Goal: Information Seeking & Learning: Learn about a topic

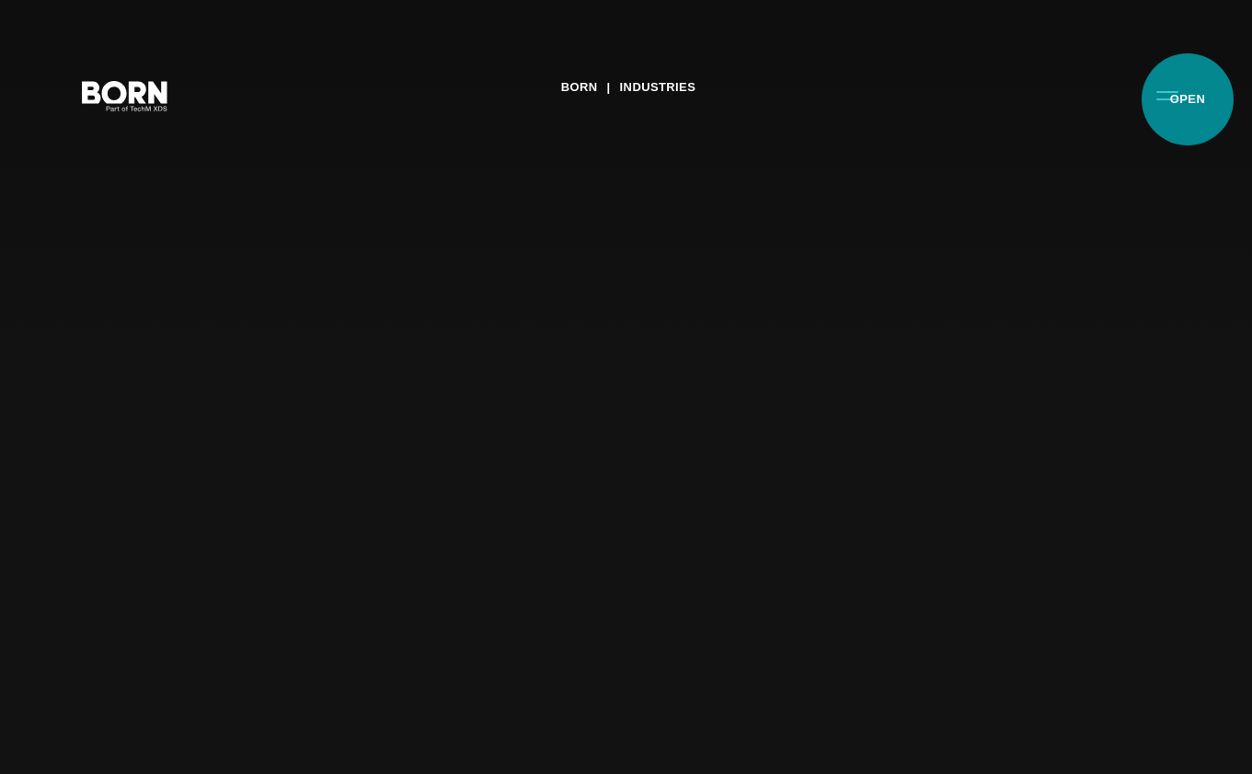
click at [1188, 99] on button "Primary Menu" at bounding box center [1167, 94] width 44 height 39
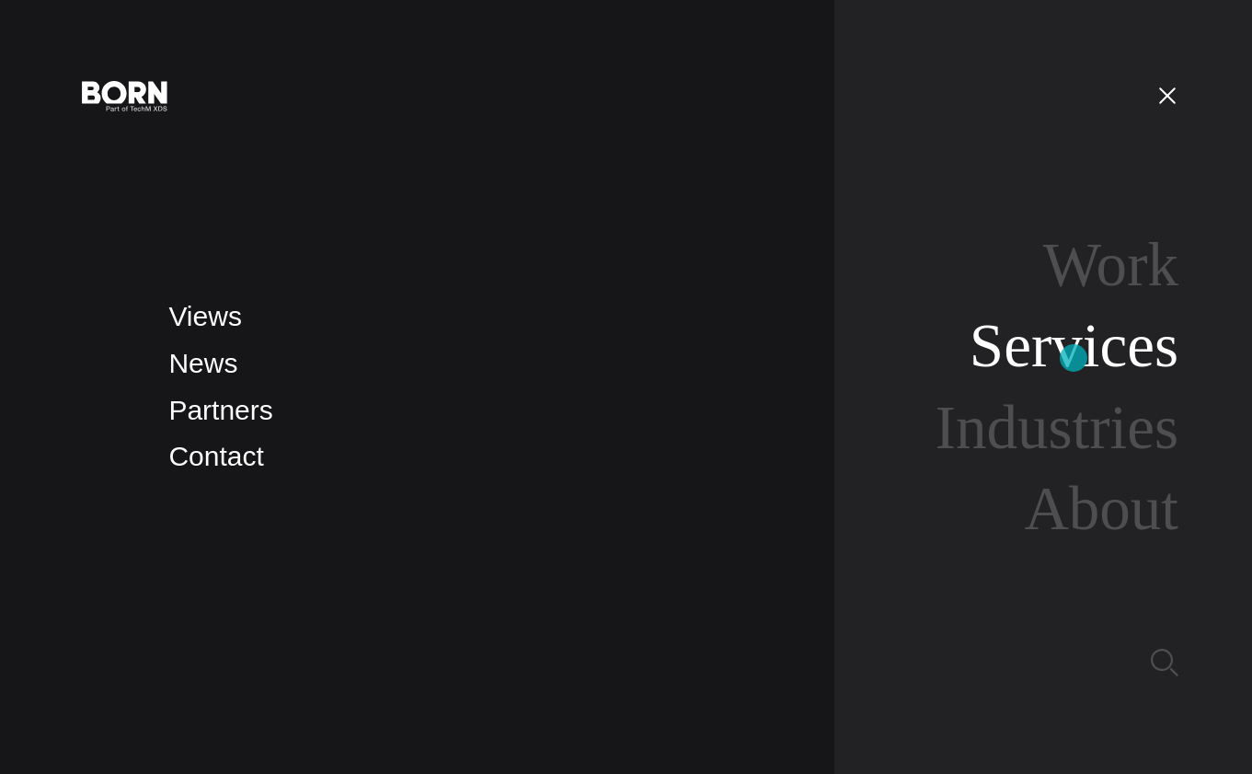
click at [1074, 358] on link "Services" at bounding box center [1074, 345] width 209 height 69
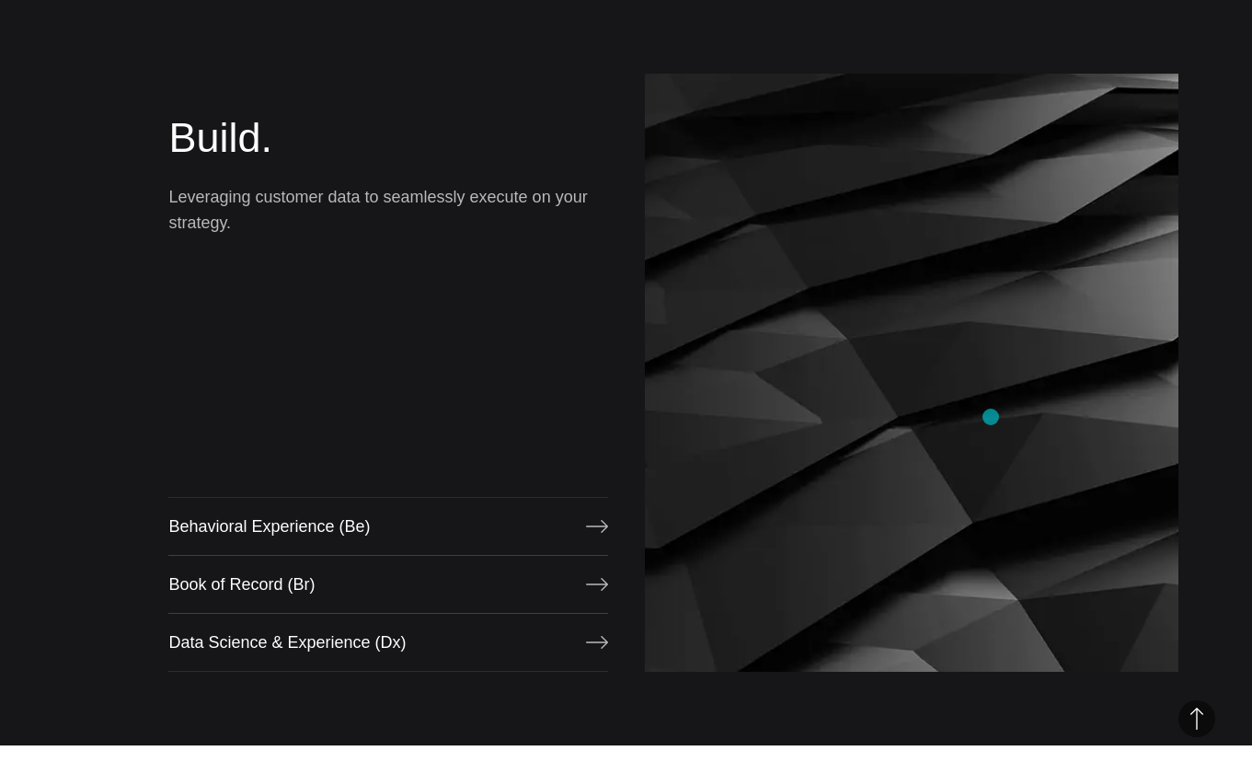
scroll to position [1545, 0]
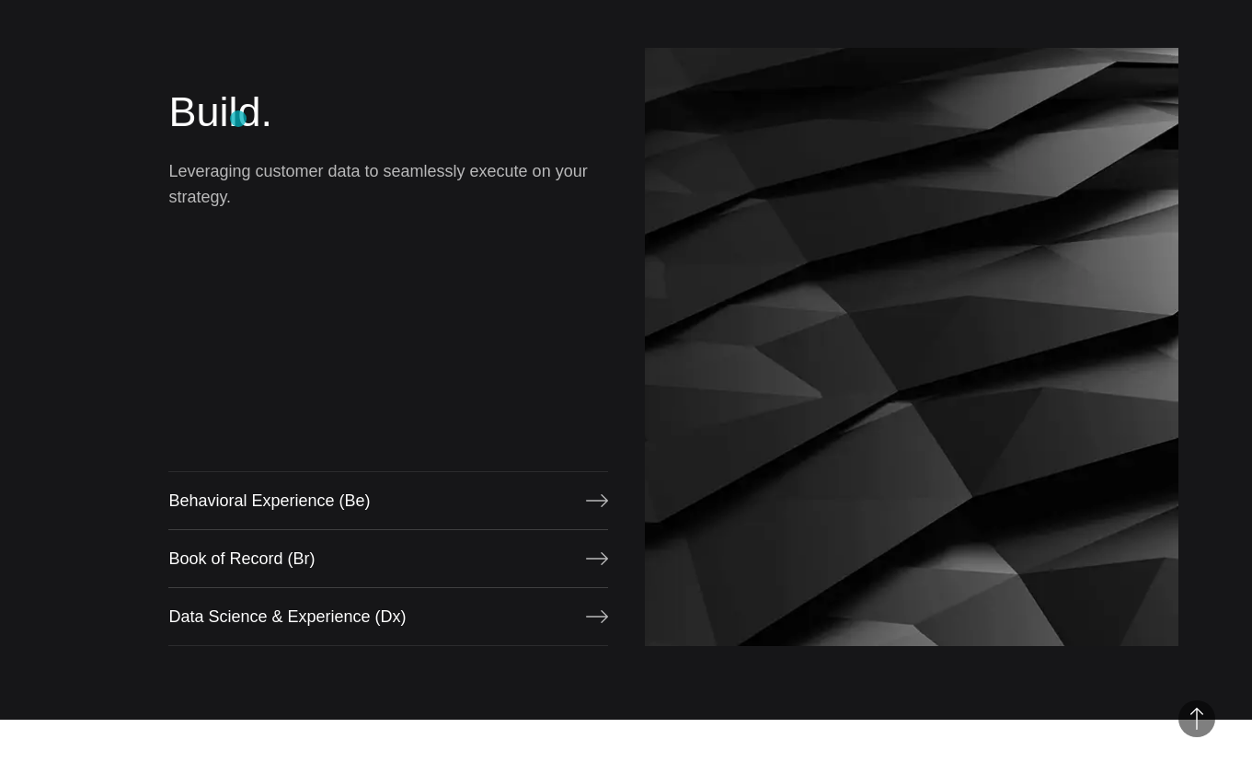
click at [238, 119] on h2 "Build." at bounding box center [387, 112] width 439 height 55
click at [193, 179] on p "Leveraging customer data to seamlessly execute on your strategy." at bounding box center [387, 184] width 439 height 52
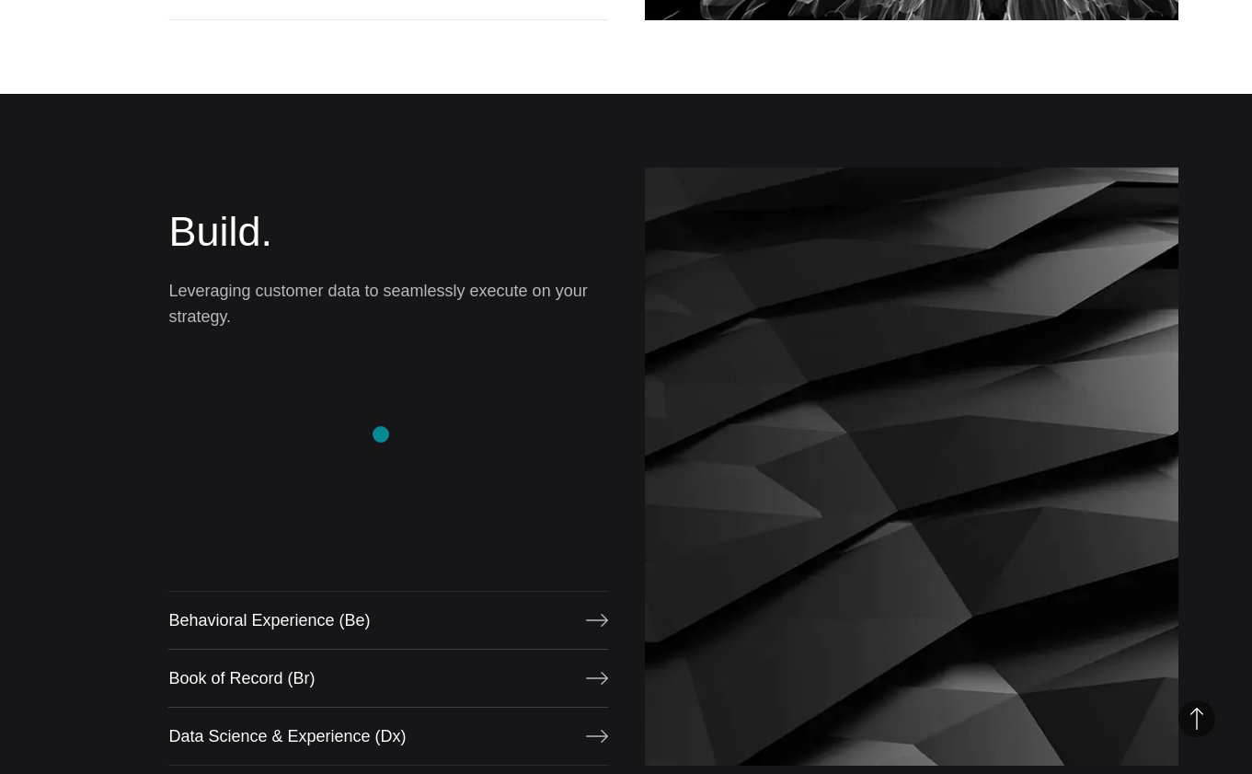
scroll to position [1466, 0]
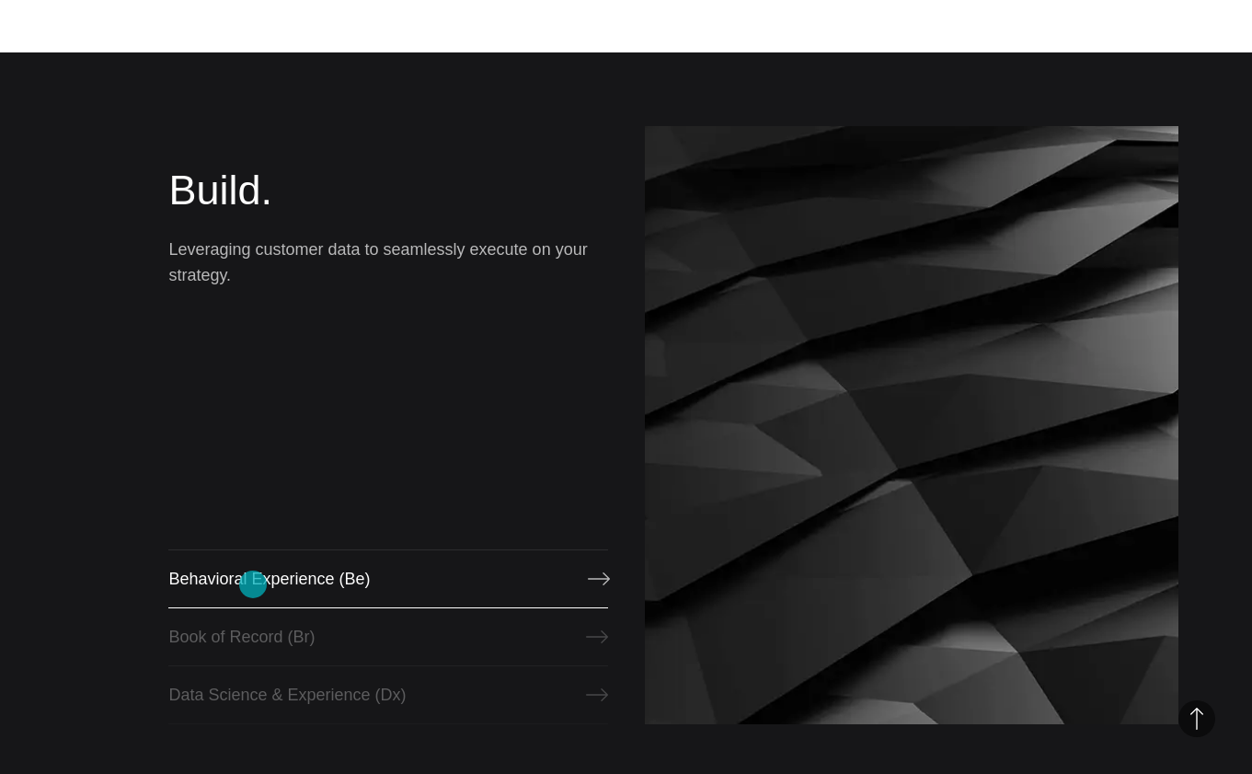
click at [253, 584] on link "Behavioral Experience (Be)" at bounding box center [387, 578] width 439 height 59
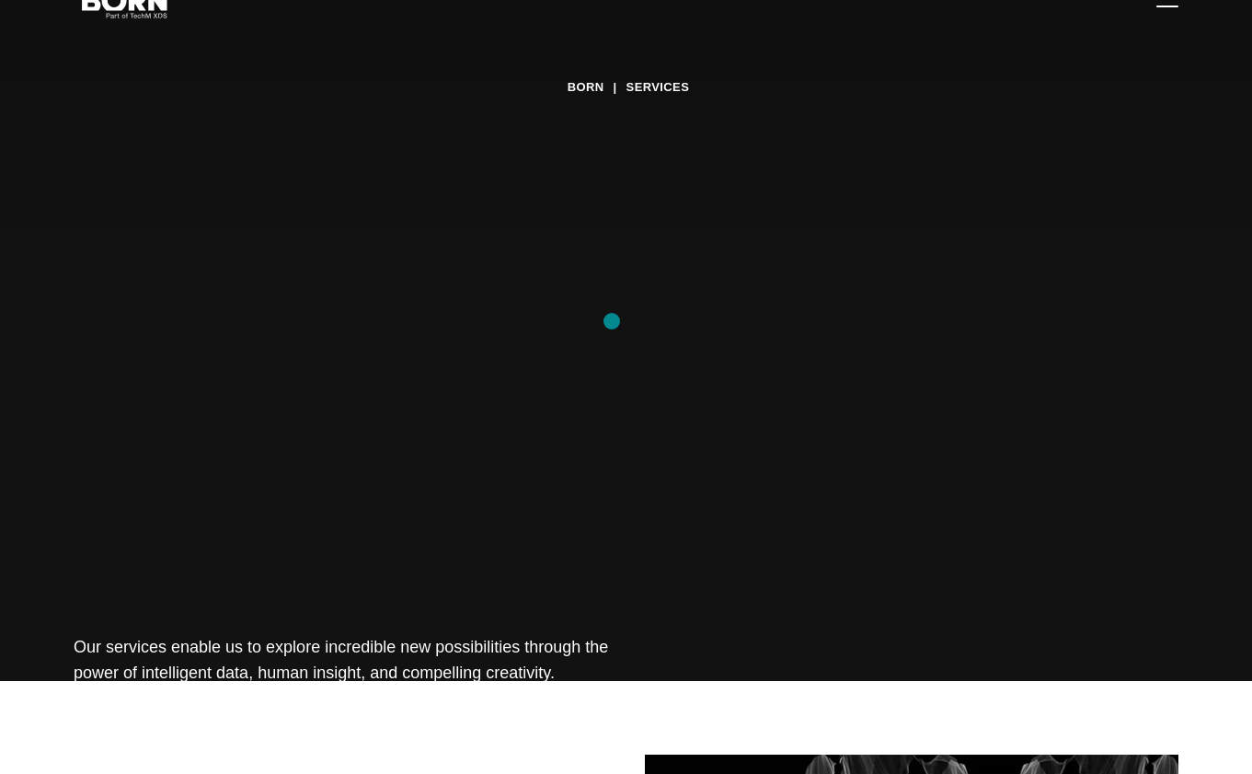
scroll to position [0, 0]
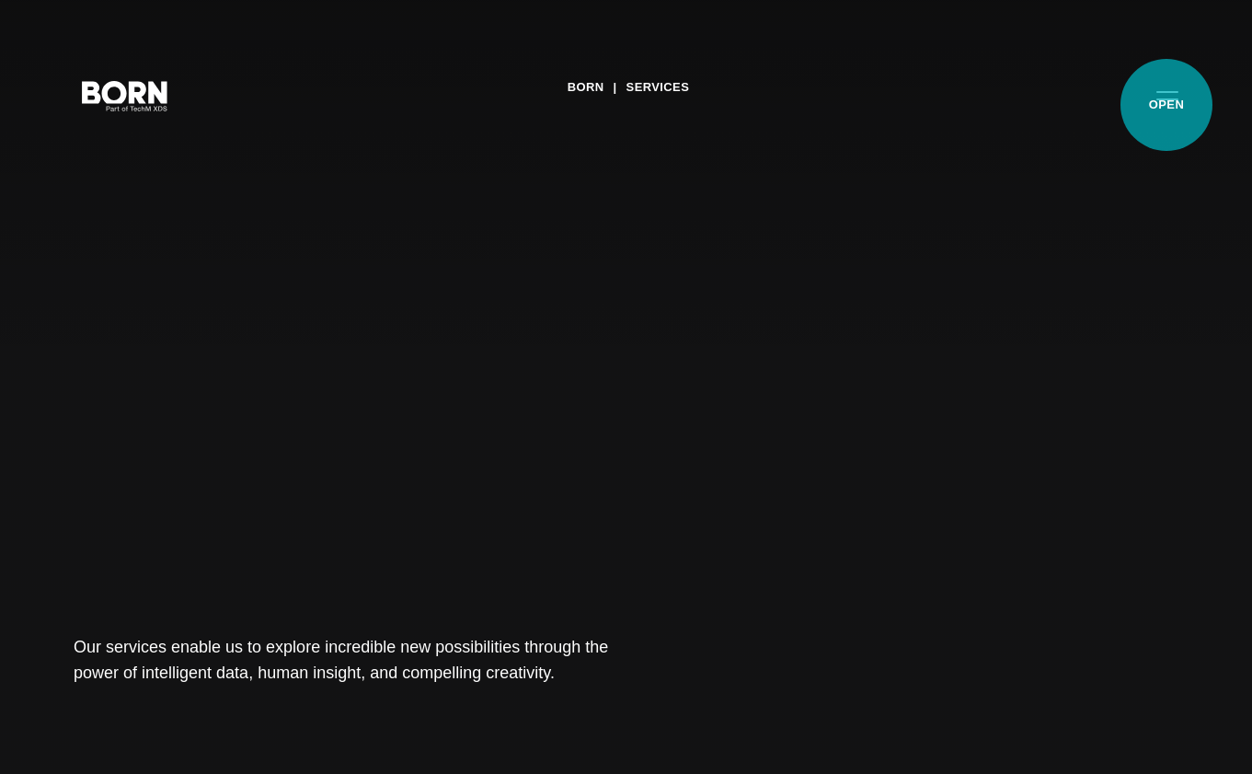
click at [1168, 100] on button "Primary Menu" at bounding box center [1167, 94] width 44 height 39
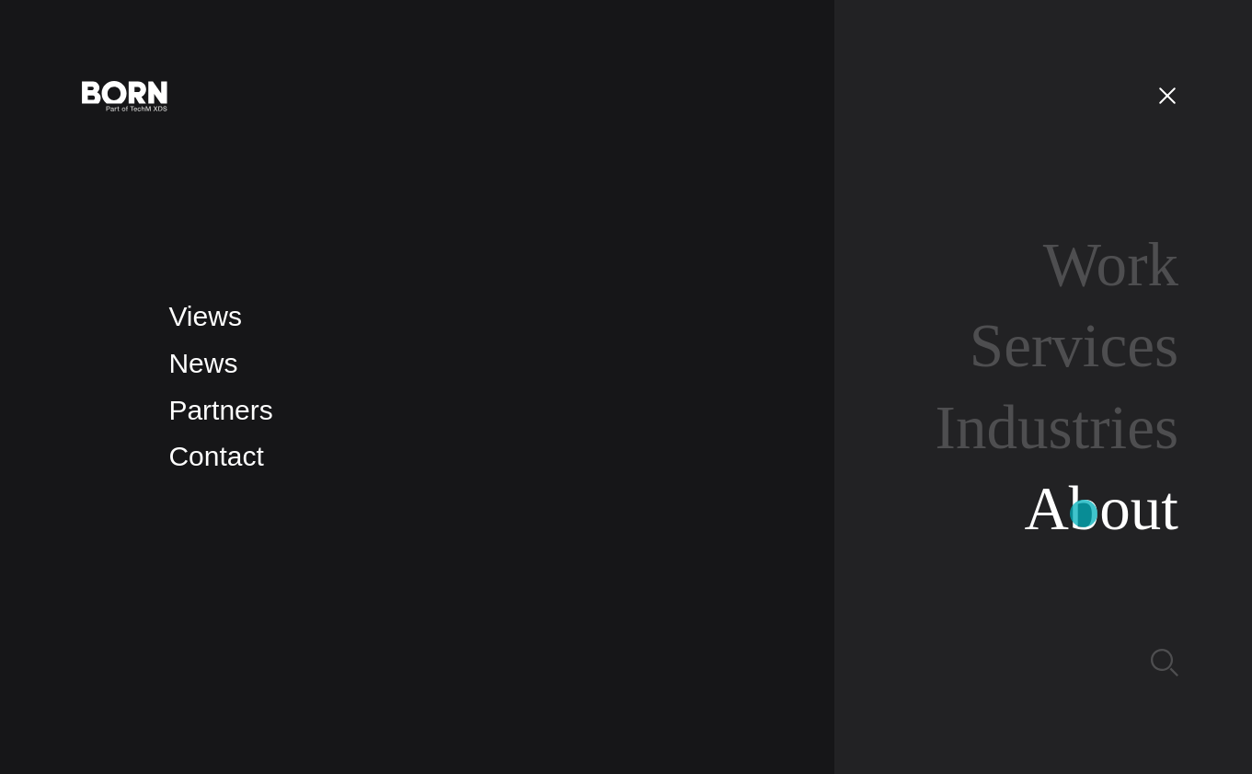
click at [1084, 513] on link "About" at bounding box center [1101, 508] width 155 height 69
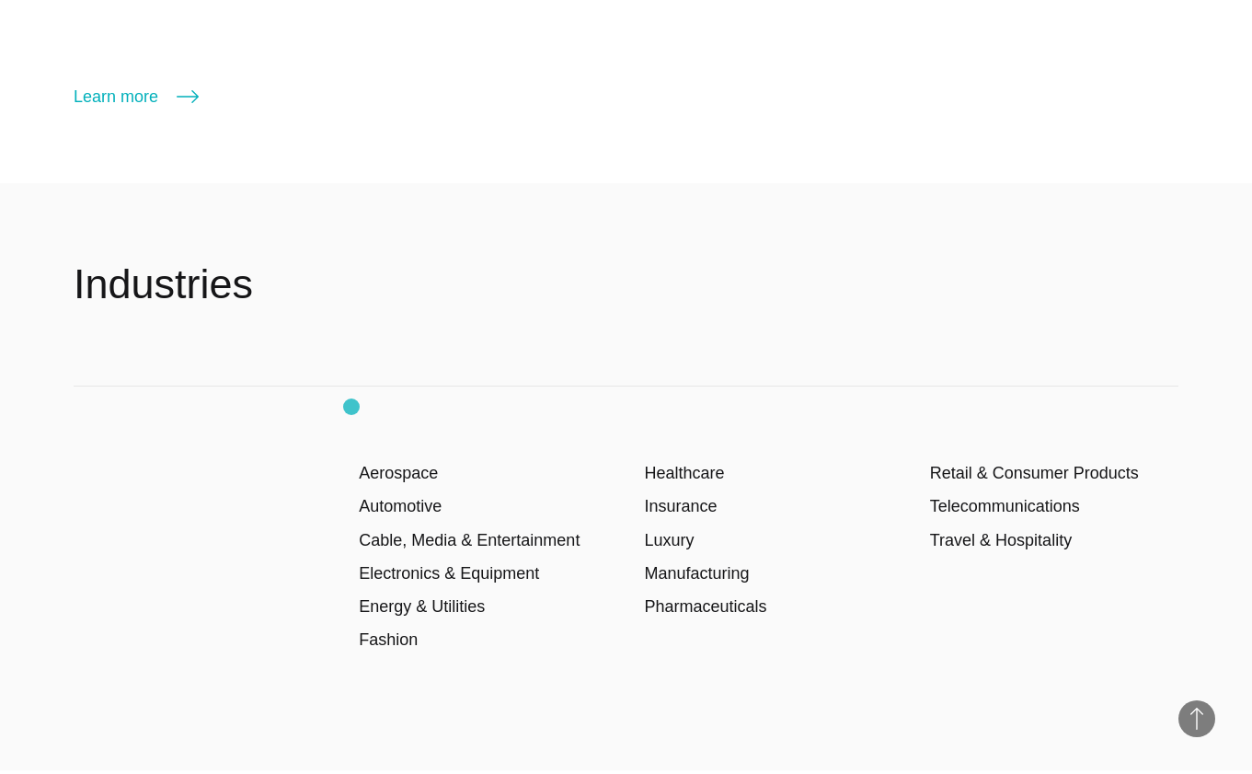
scroll to position [2864, 0]
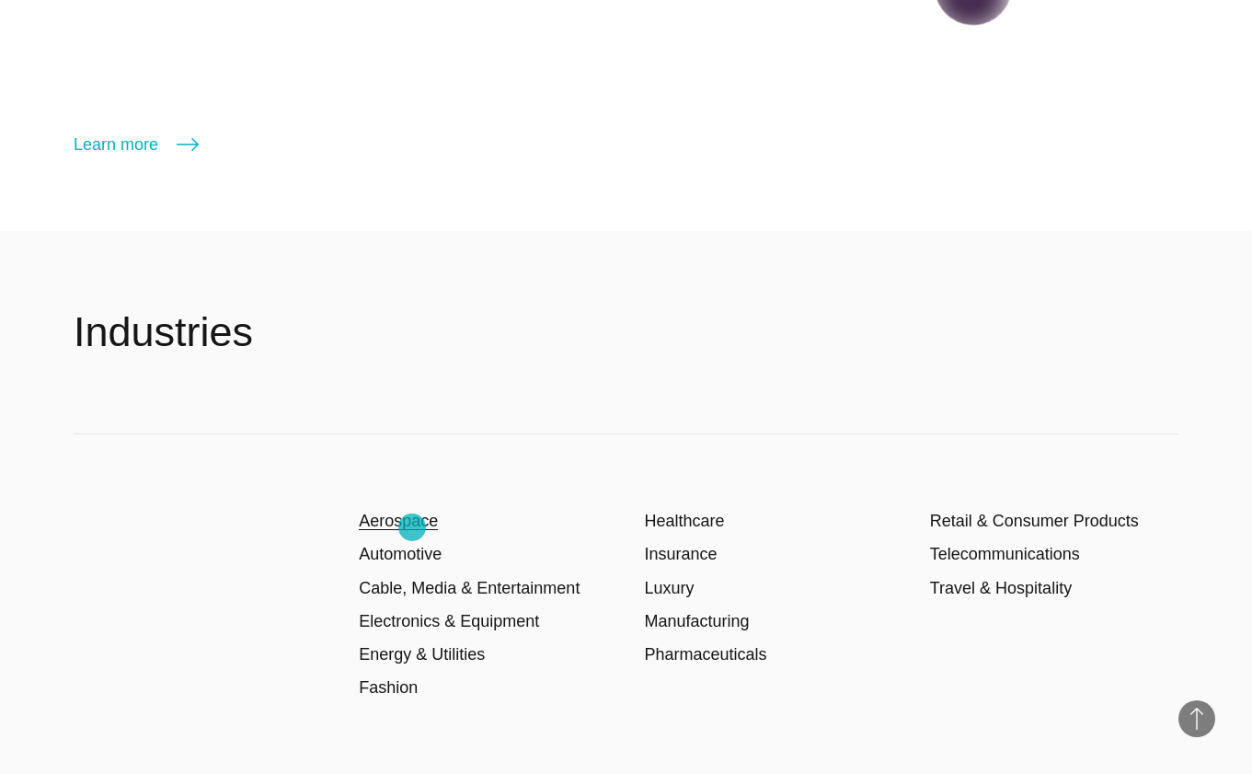
click at [412, 527] on link "Aerospace" at bounding box center [398, 520] width 79 height 18
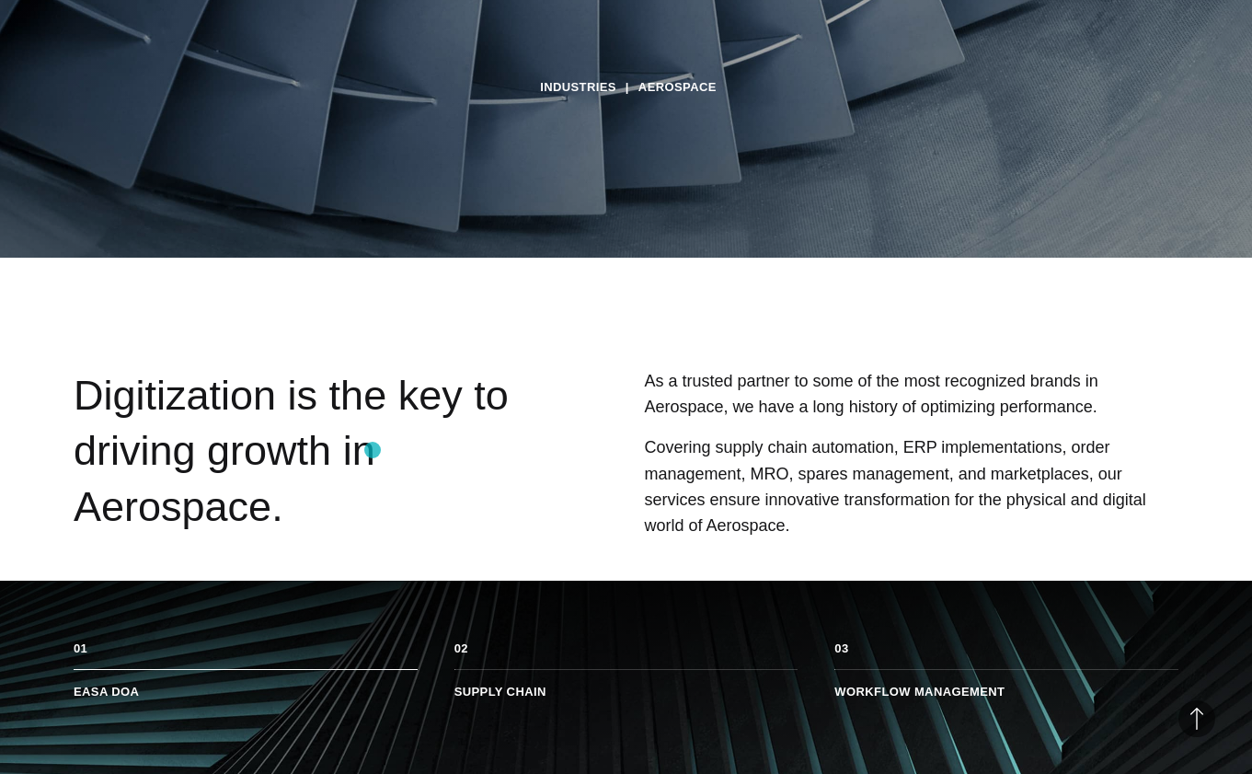
scroll to position [546, 0]
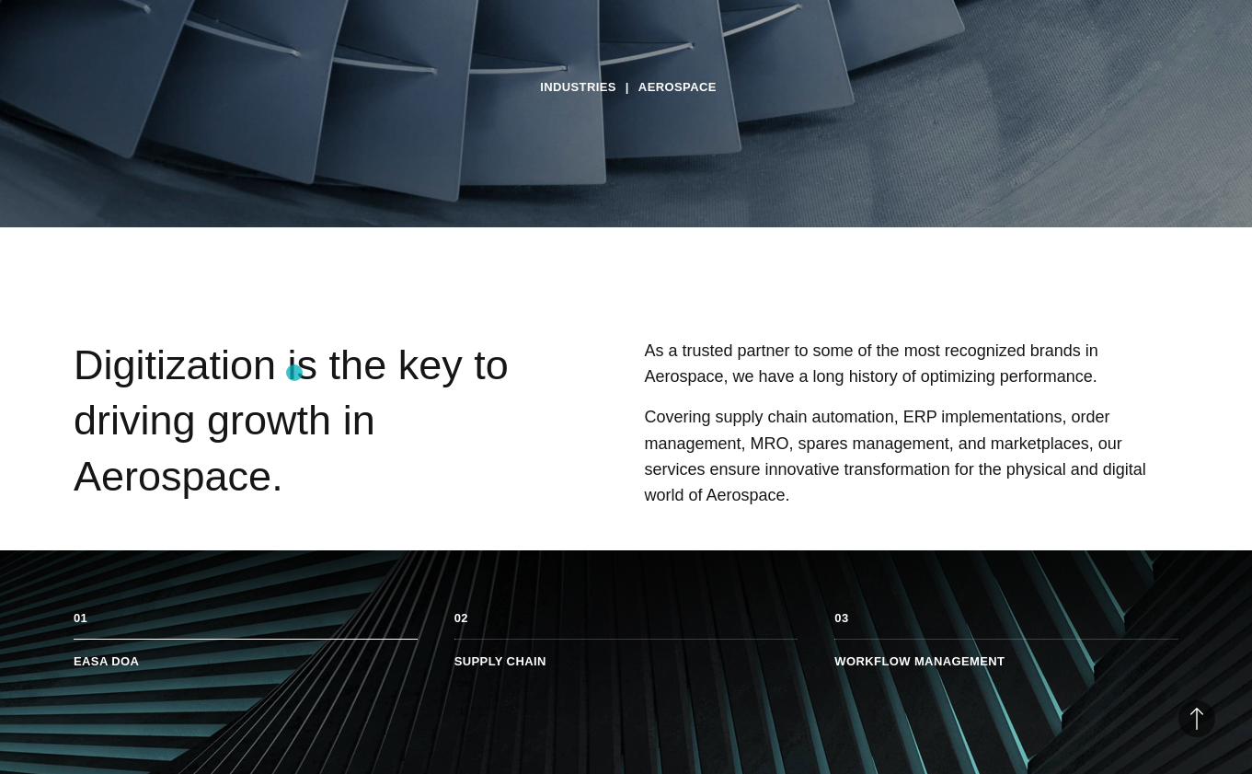
click at [294, 373] on div "Digitization is the key to driving growth in Aerospace." at bounding box center [293, 426] width 439 height 176
click at [358, 371] on div "Digitization is the key to driving growth in Aerospace." at bounding box center [293, 426] width 439 height 176
click at [414, 372] on div "Digitization is the key to driving growth in Aerospace." at bounding box center [293, 426] width 439 height 176
click at [813, 376] on p "As a trusted partner to some of the most recognized brands in Aerospace, we hav…" at bounding box center [911, 364] width 534 height 52
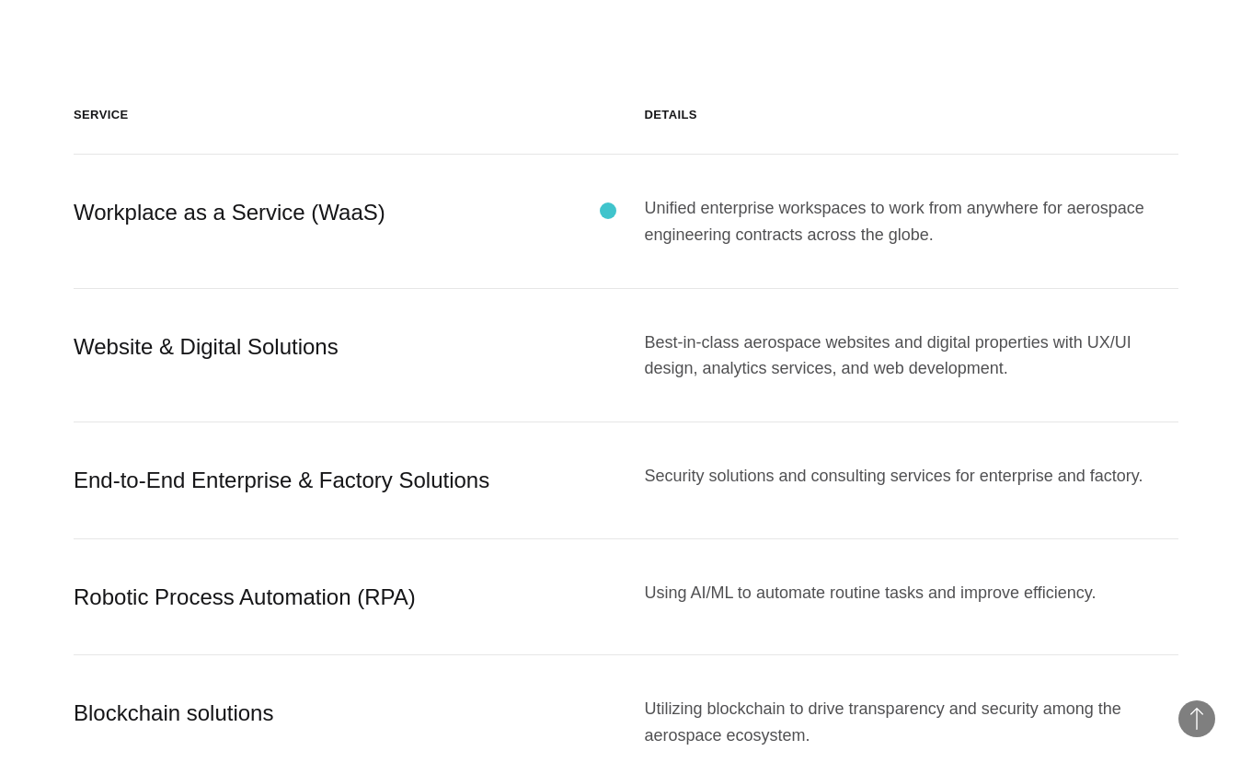
scroll to position [2481, 0]
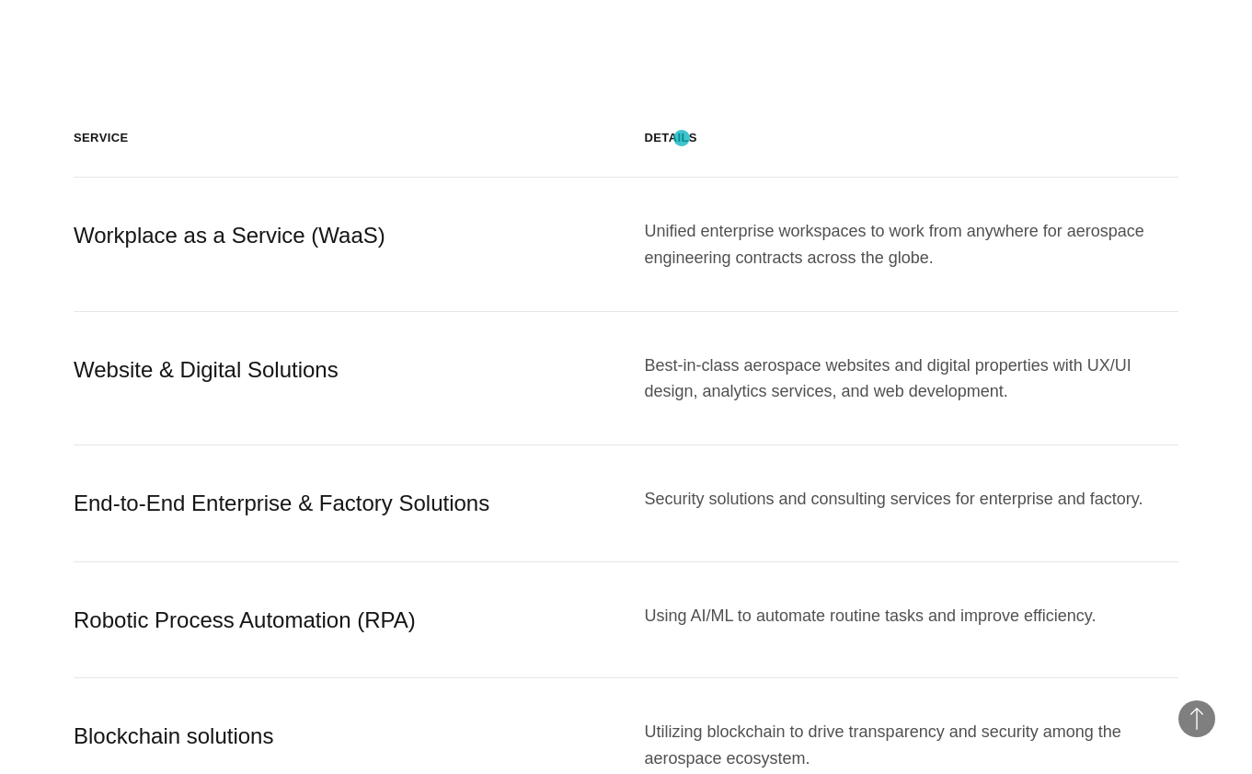
click at [683, 140] on div "Details" at bounding box center [912, 138] width 534 height 18
click at [811, 395] on div "Best-in-class aerospace websites and digital properties with UX/UI design, anal…" at bounding box center [912, 378] width 534 height 52
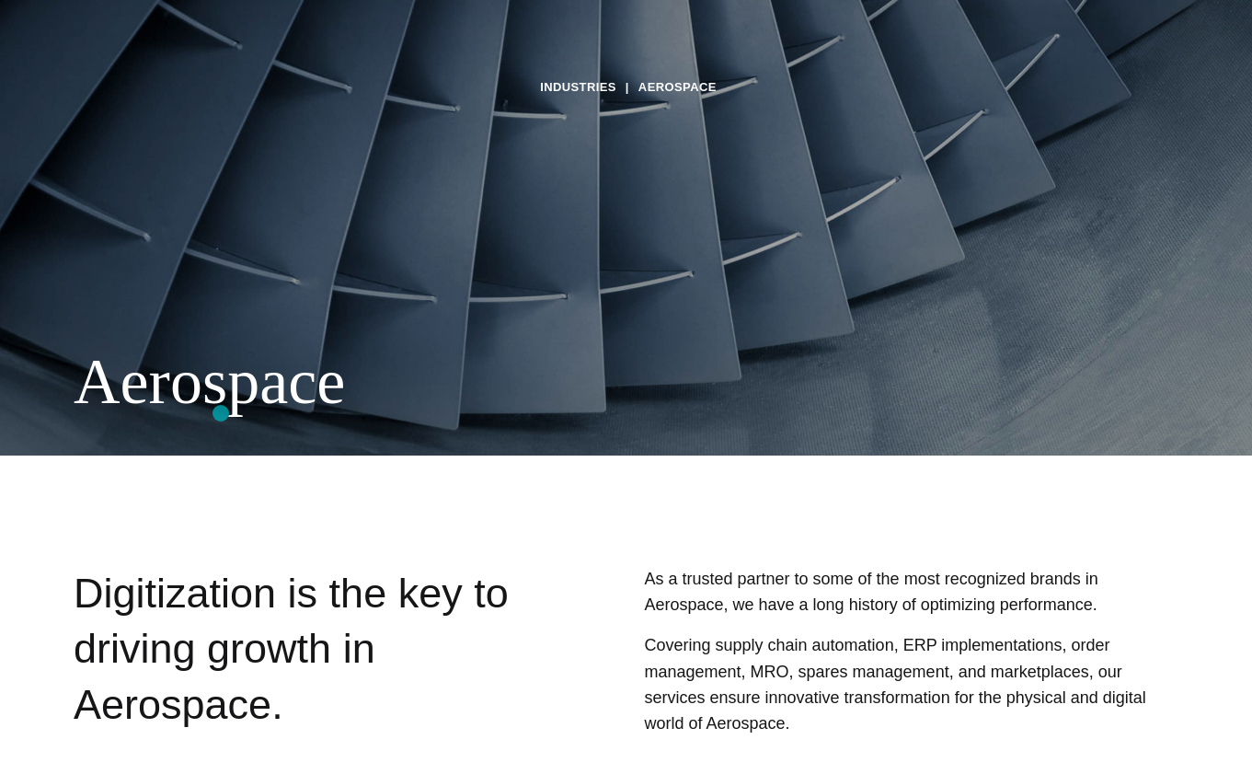
scroll to position [309, 0]
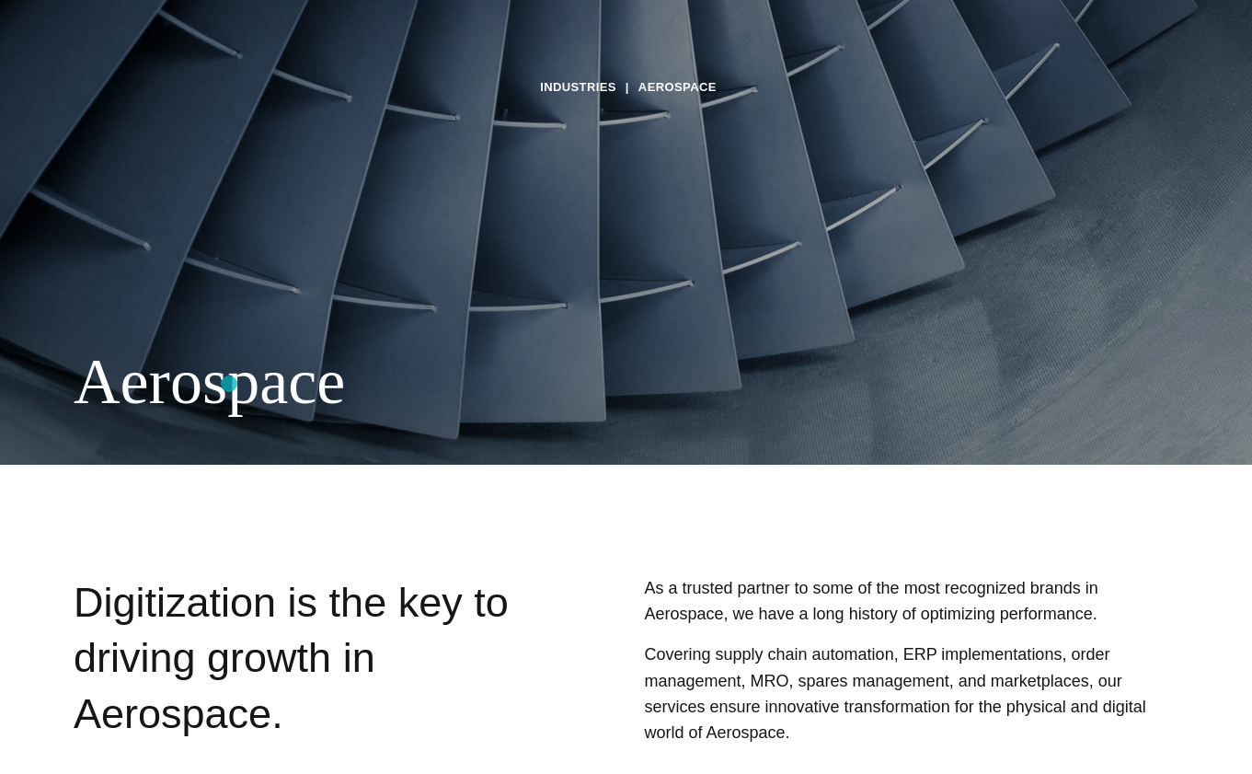
click at [233, 388] on div "Aerospace" at bounding box center [598, 381] width 1049 height 75
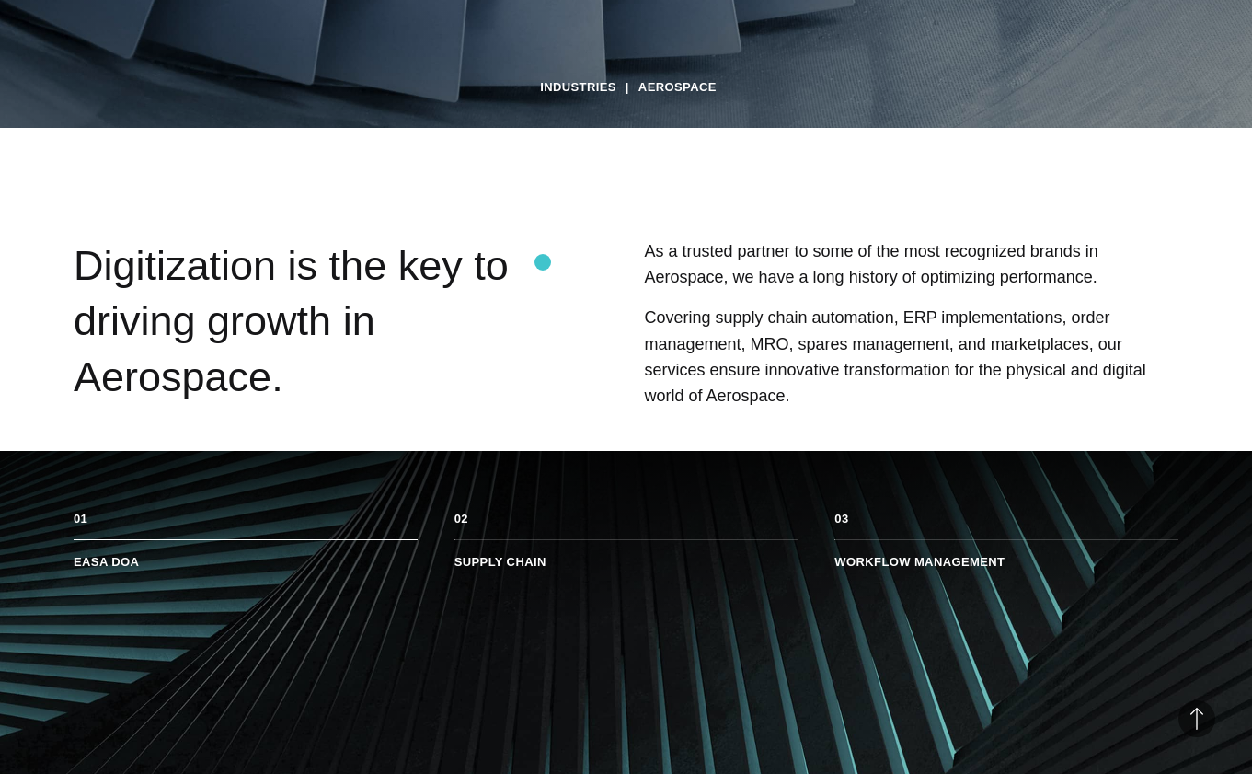
scroll to position [665, 0]
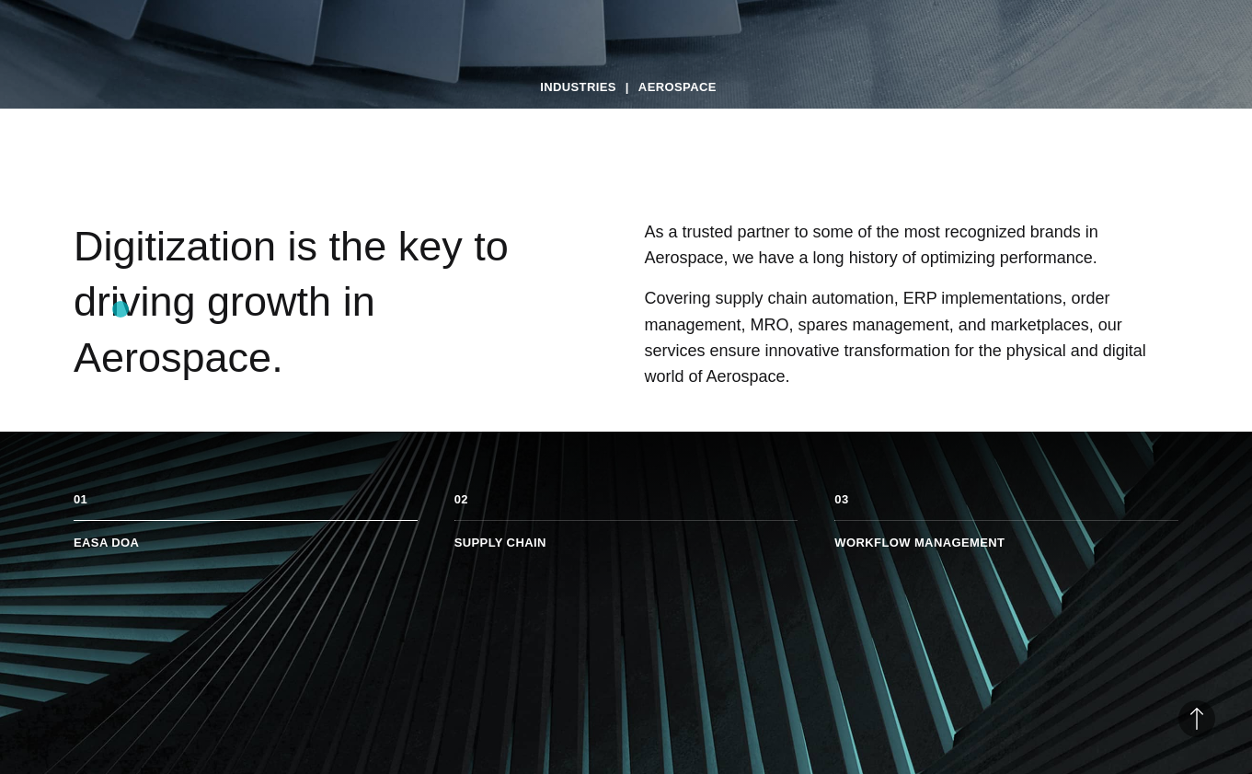
click at [121, 309] on div "Digitization is the key to driving growth in Aerospace." at bounding box center [293, 307] width 439 height 176
